Goal: Find specific page/section: Find specific page/section

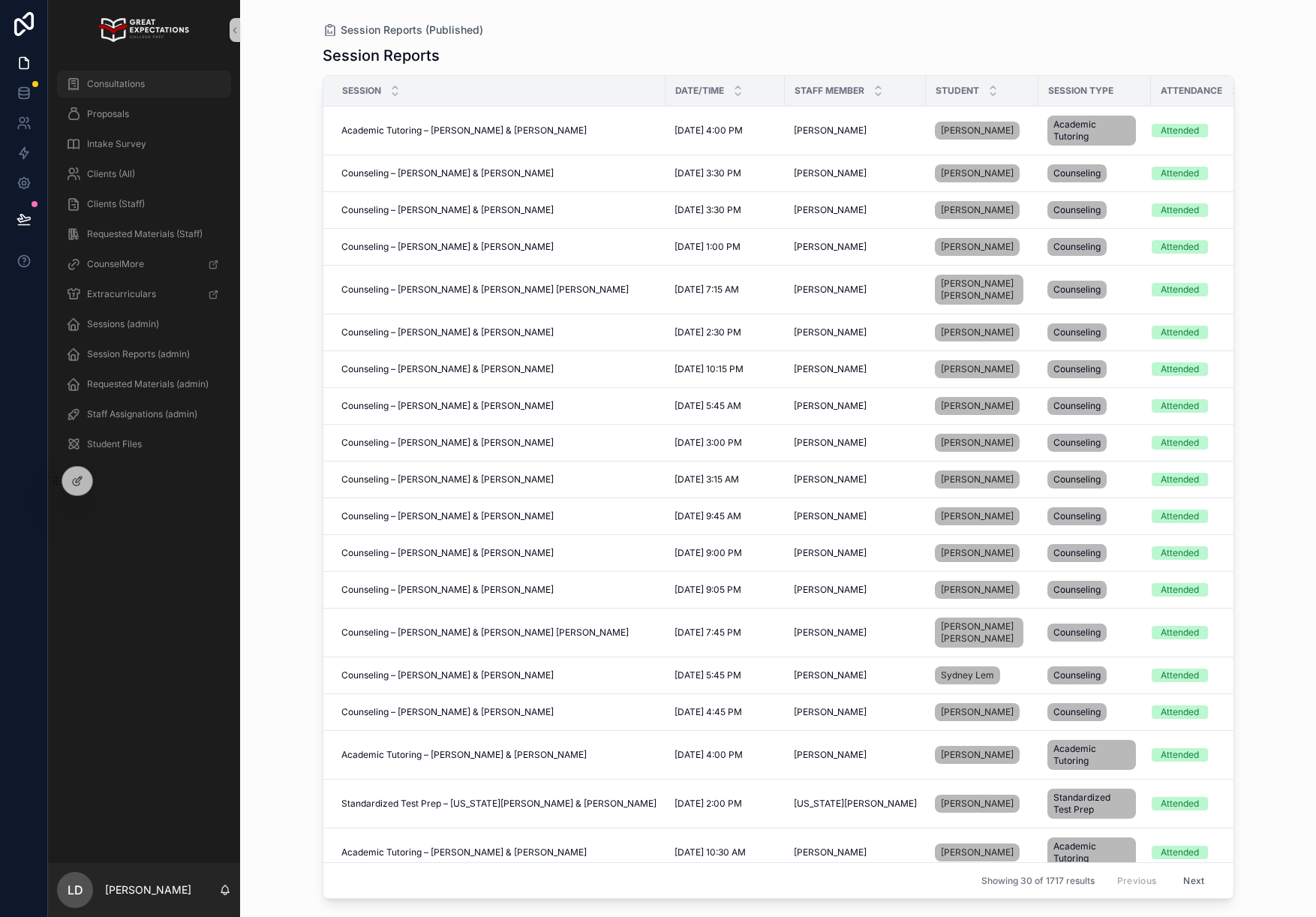
click at [120, 80] on span "Consultations" at bounding box center [115, 83] width 58 height 12
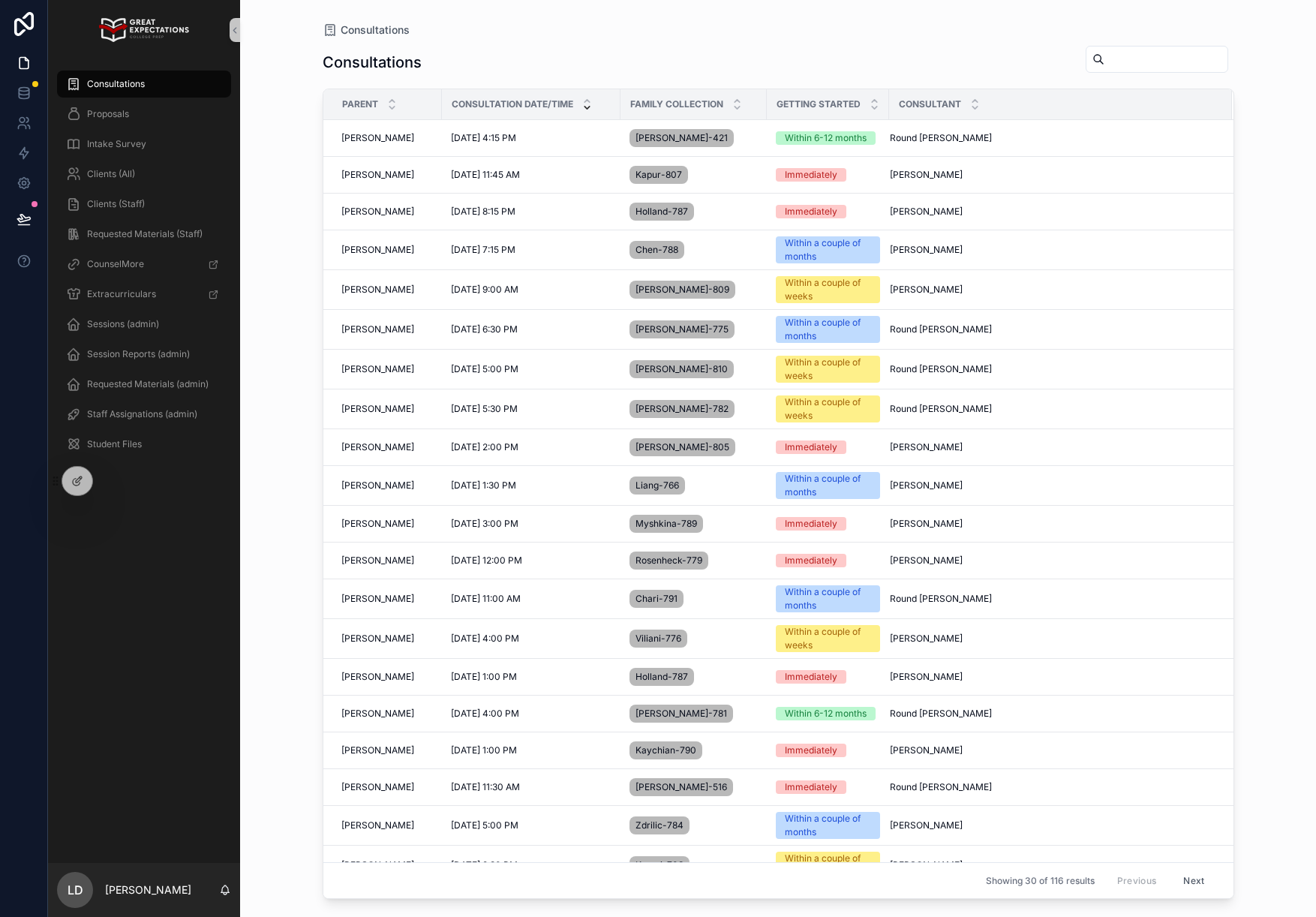
click at [591, 106] on icon "scrollable content" at bounding box center [588, 108] width 10 height 10
click at [537, 106] on span "Consultation Date/Time" at bounding box center [512, 104] width 122 height 12
click at [590, 110] on icon "scrollable content" at bounding box center [588, 108] width 10 height 10
click at [545, 124] on td "[DATE] 4:15 PM [DATE] 4:15 PM" at bounding box center [531, 138] width 178 height 36
click at [545, 109] on span "Consultation Date/Time" at bounding box center [512, 104] width 122 height 12
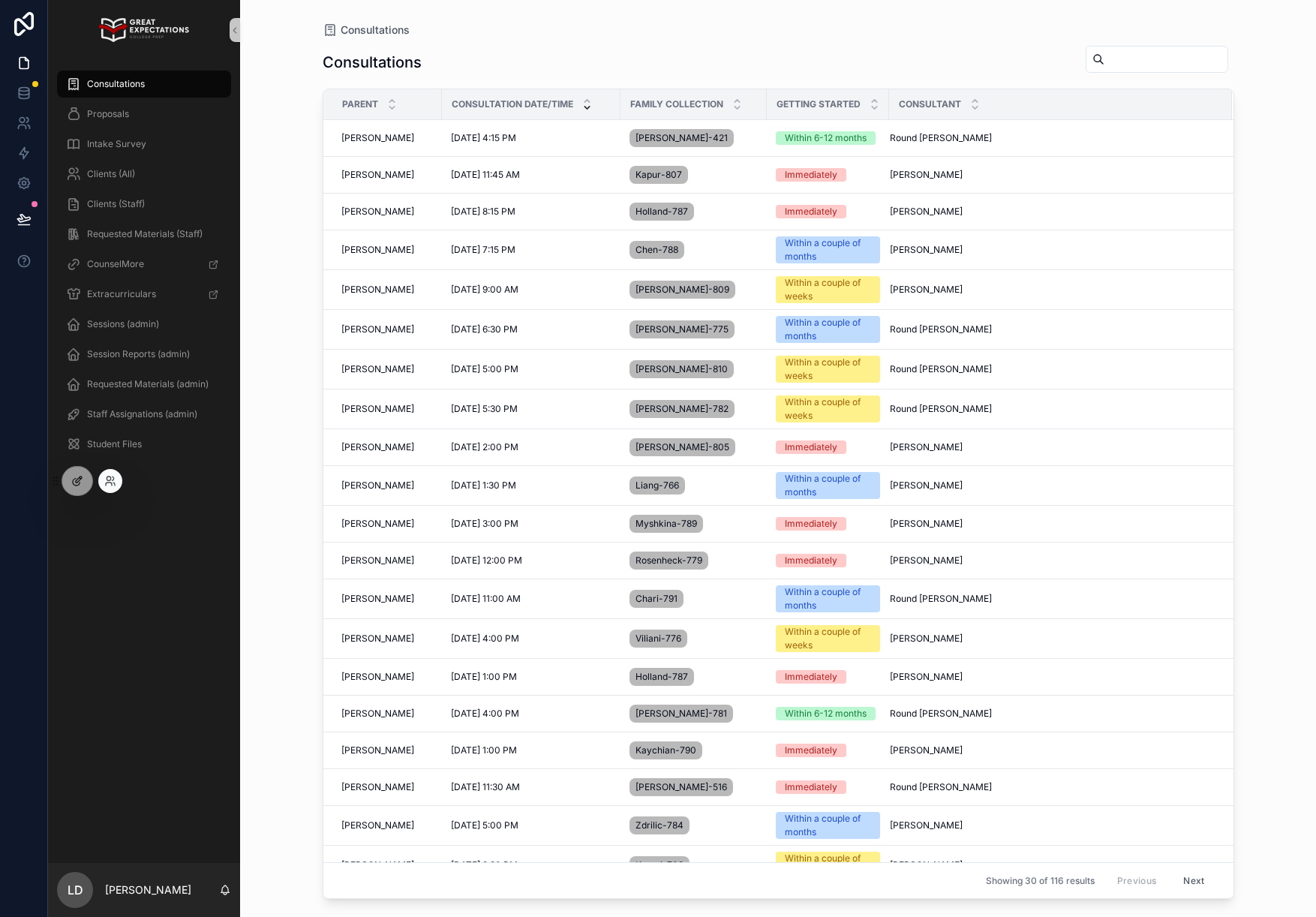
click at [82, 494] on div at bounding box center [77, 480] width 32 height 30
click at [76, 485] on icon at bounding box center [77, 480] width 12 height 12
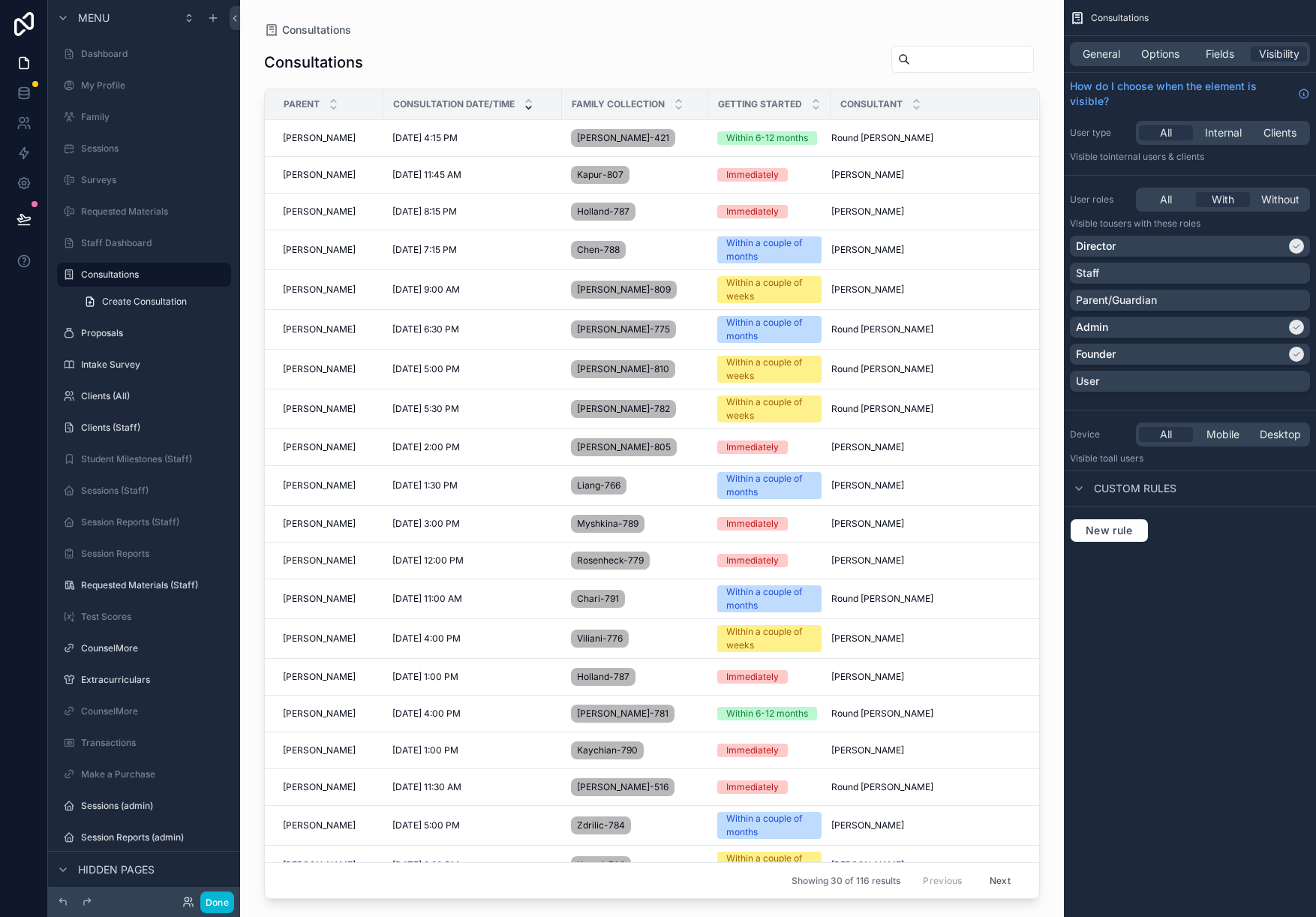
click at [478, 99] on span "Consultation Date/Time" at bounding box center [454, 104] width 122 height 12
click at [431, 69] on div "Consultations" at bounding box center [652, 62] width 776 height 35
click at [458, 111] on div "Consultation Date/Time" at bounding box center [472, 104] width 177 height 28
click at [1163, 53] on span "Options" at bounding box center [1160, 53] width 38 height 15
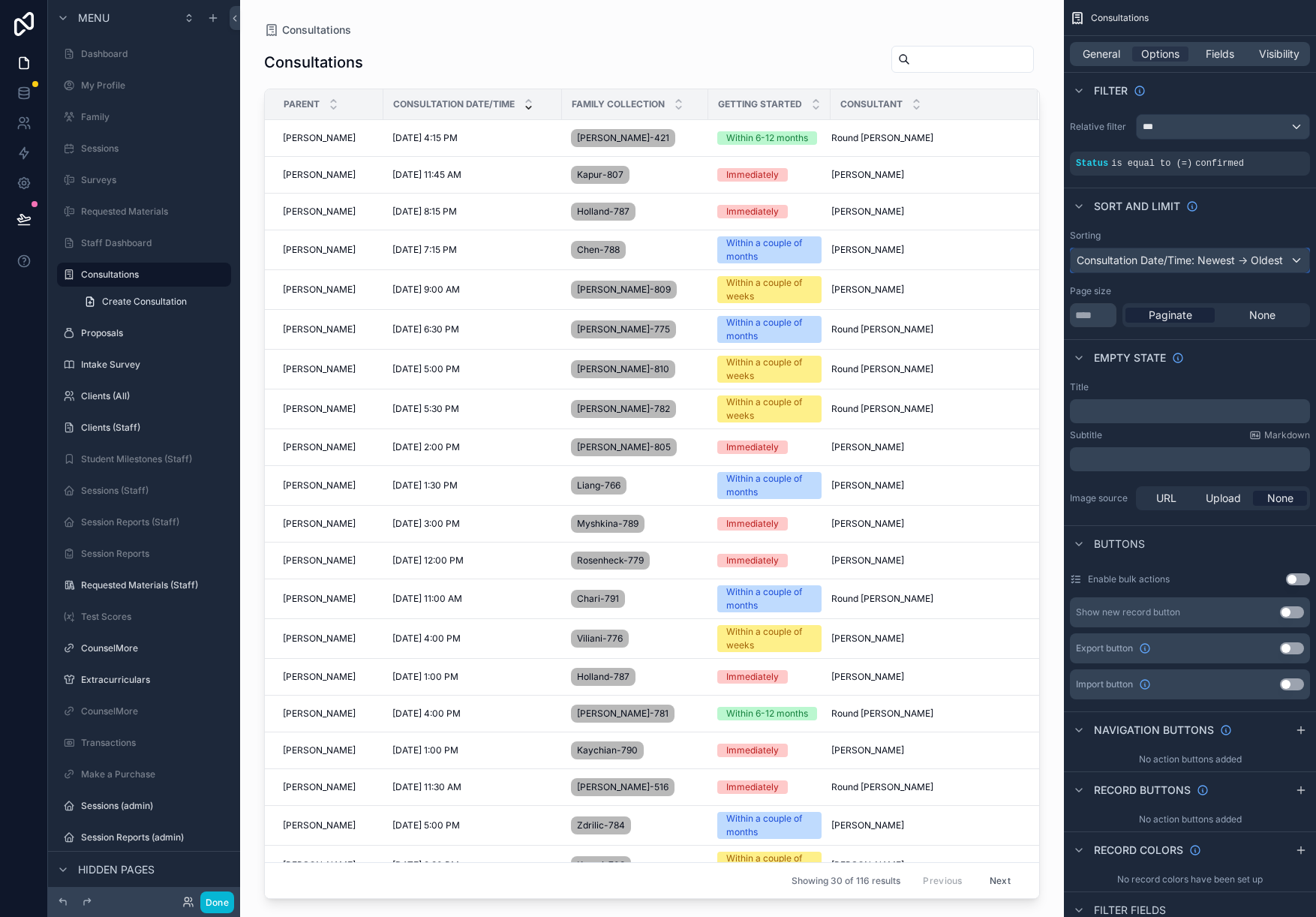
click at [1250, 260] on div "Consultation Date/Time: Newest -> Oldest" at bounding box center [1190, 260] width 238 height 24
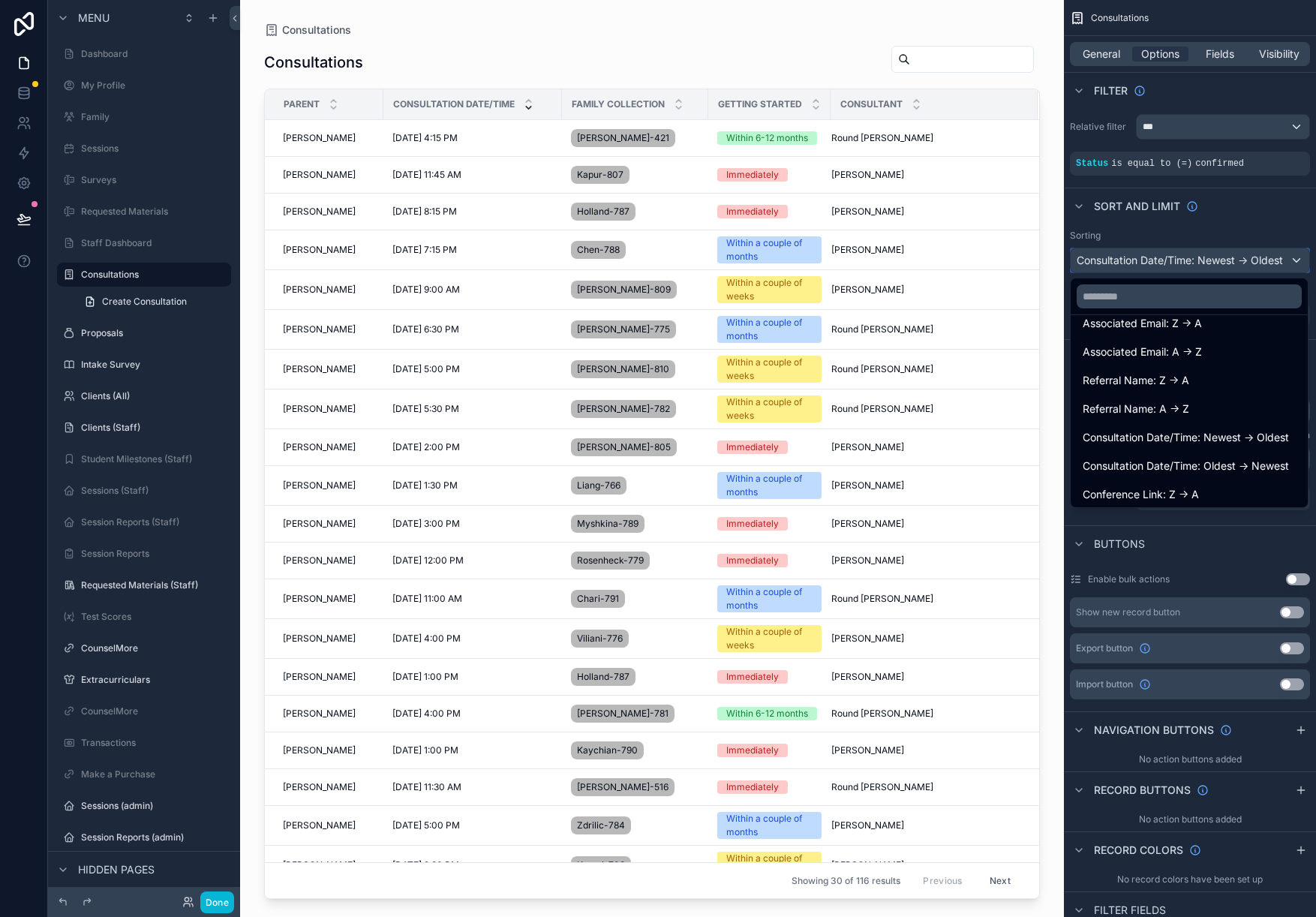
scroll to position [279, 0]
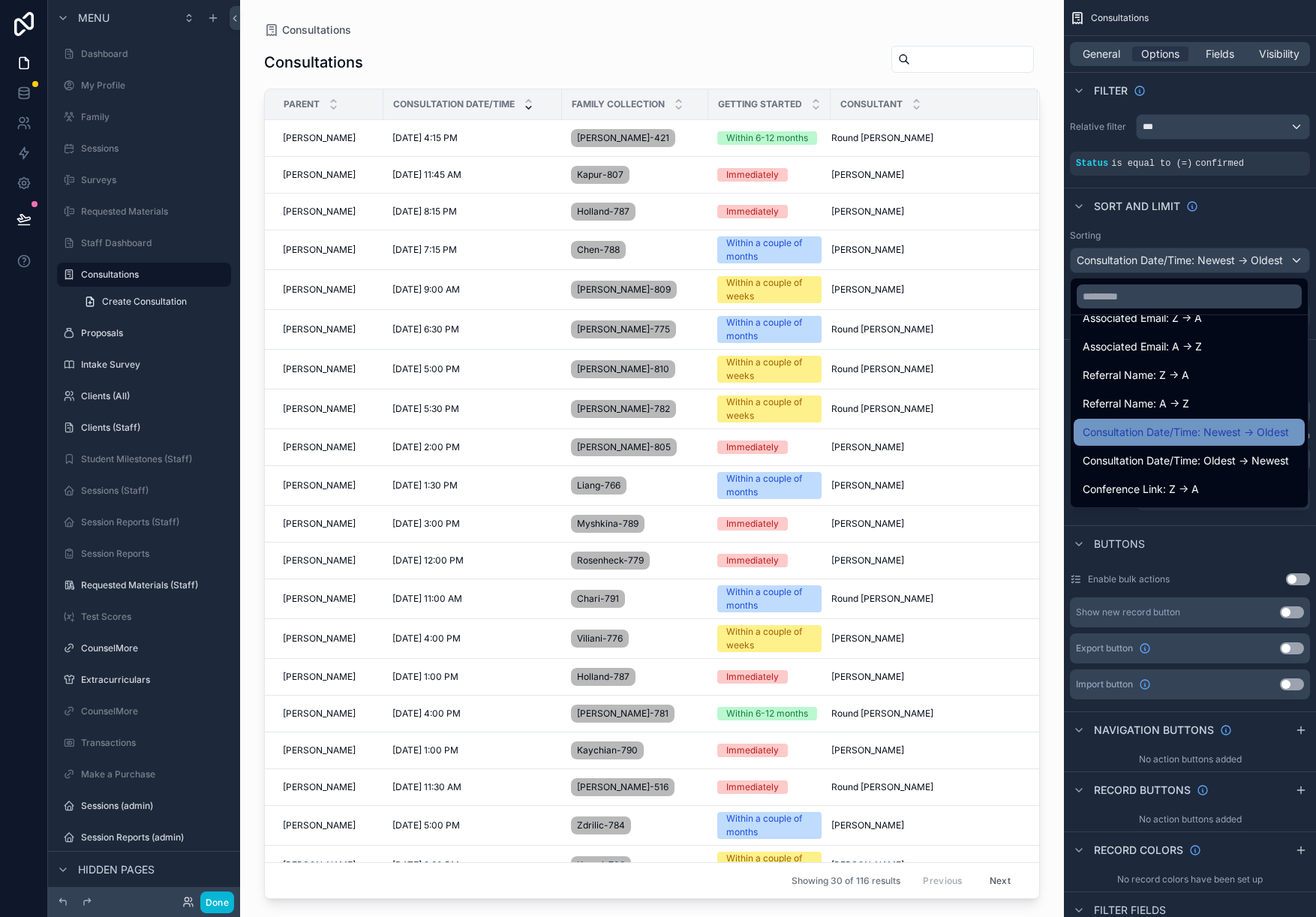
click at [1216, 436] on span "Consultation Date/Time: Newest -> Oldest" at bounding box center [1186, 432] width 207 height 18
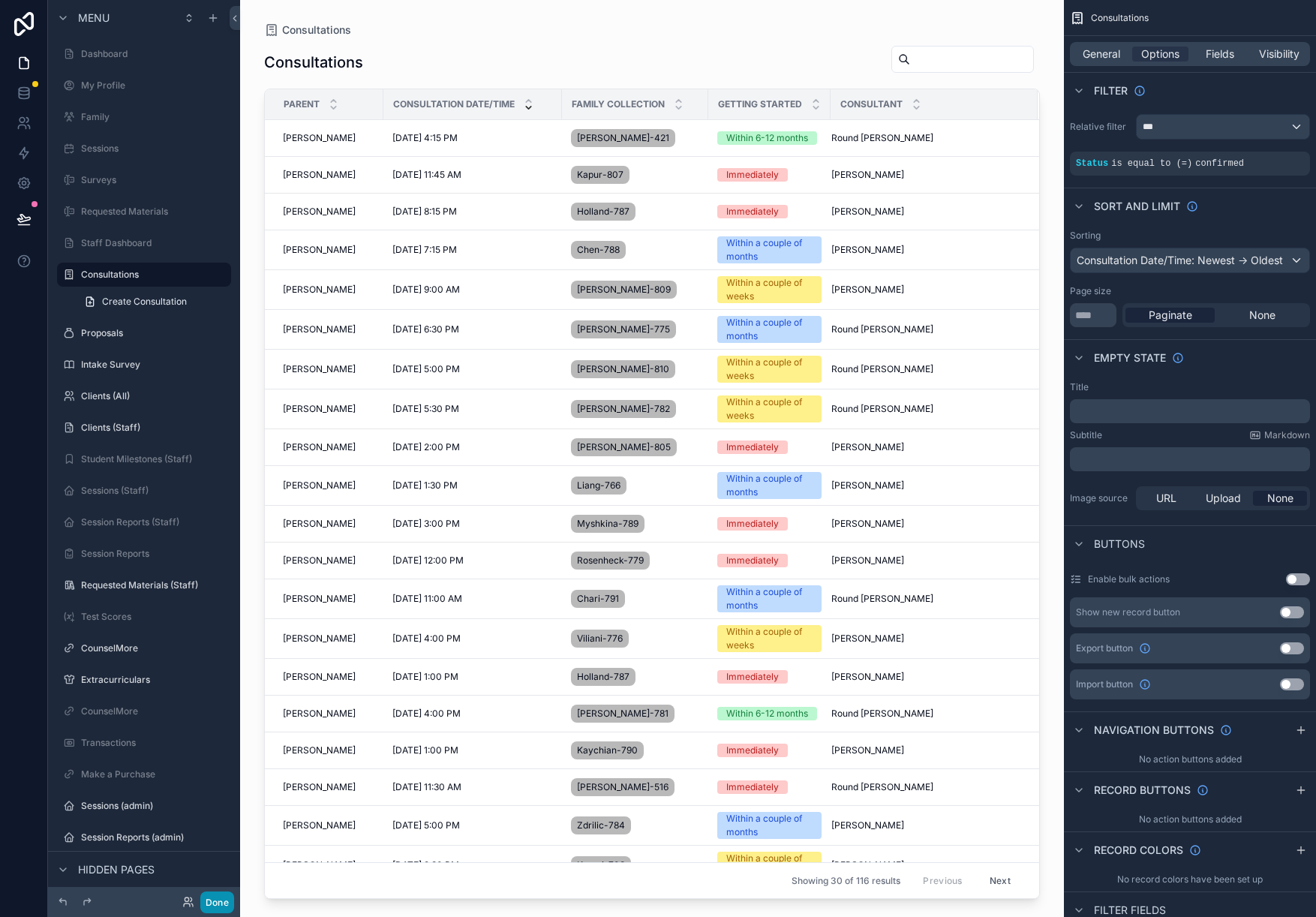
click at [231, 906] on button "Done" at bounding box center [217, 902] width 34 height 22
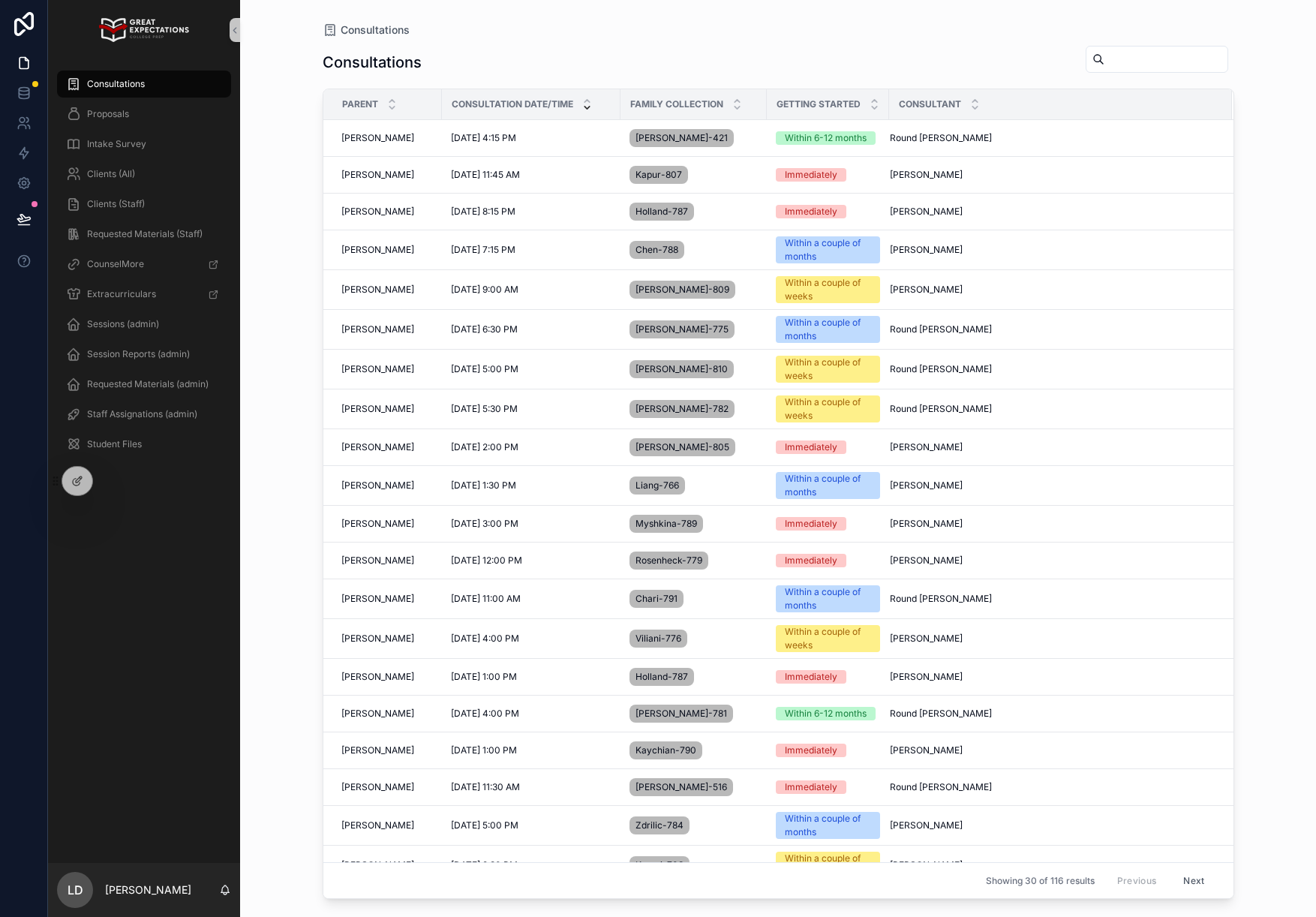
click at [592, 109] on icon "scrollable content" at bounding box center [588, 108] width 10 height 10
click at [613, 66] on div "Consultations" at bounding box center [778, 62] width 912 height 35
click at [382, 103] on div "Parent" at bounding box center [382, 104] width 117 height 28
click at [592, 109] on icon "scrollable content" at bounding box center [588, 108] width 10 height 10
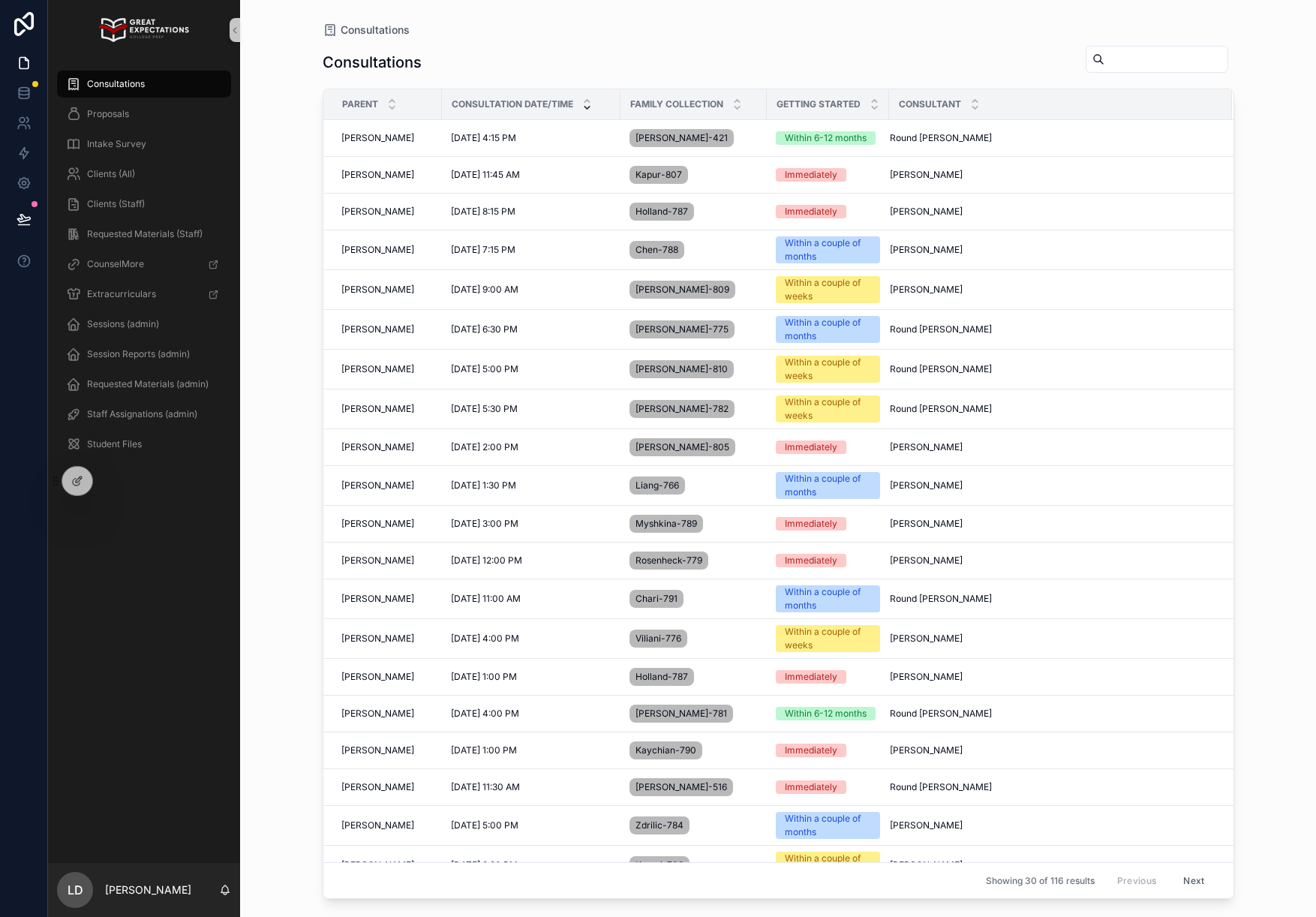
click at [592, 109] on icon "scrollable content" at bounding box center [588, 108] width 10 height 10
click at [632, 66] on div "Consultations" at bounding box center [778, 62] width 912 height 35
